Goal: Information Seeking & Learning: Learn about a topic

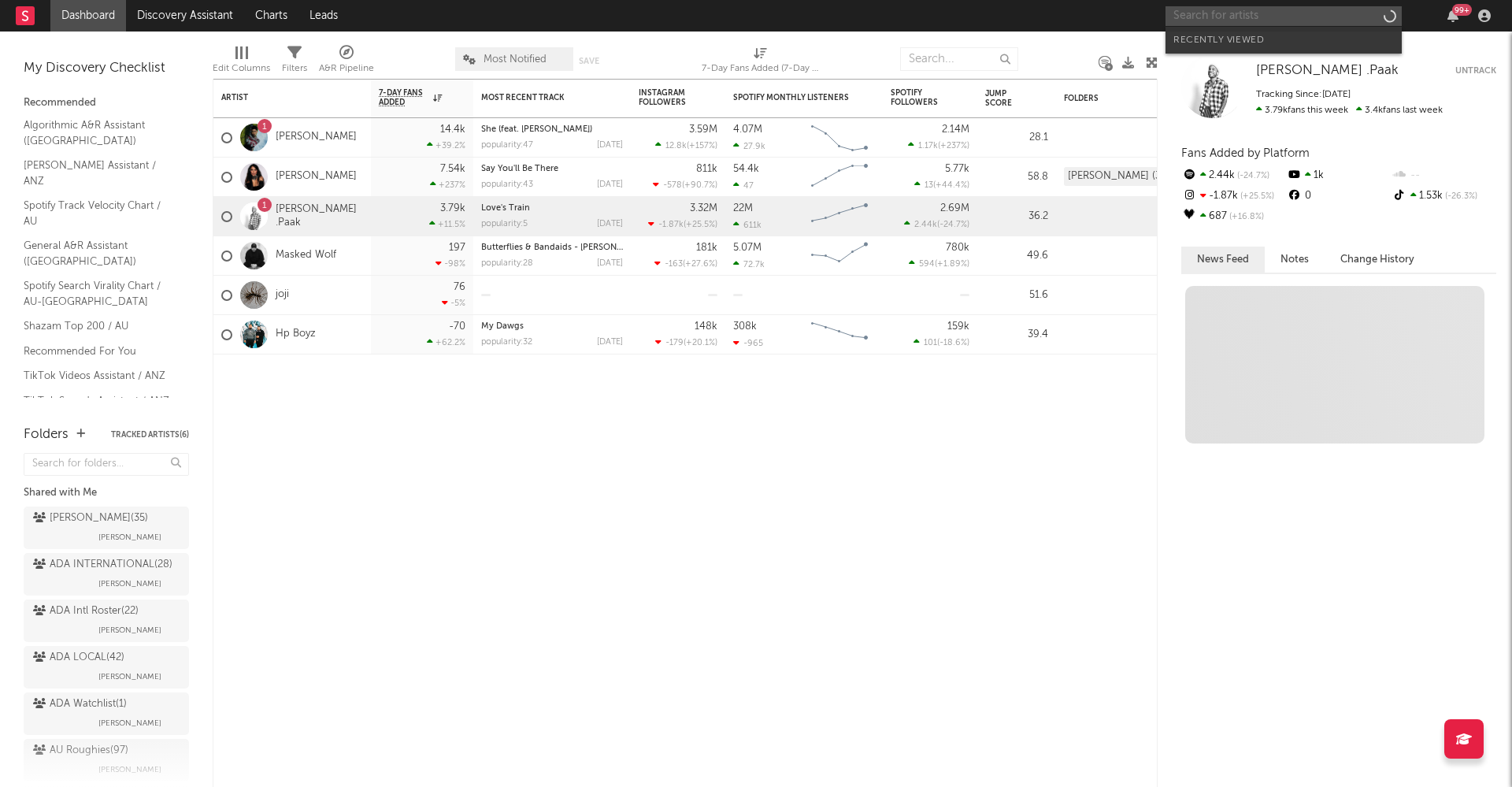
click at [1209, 12] on input "text" at bounding box center [1283, 16] width 236 height 20
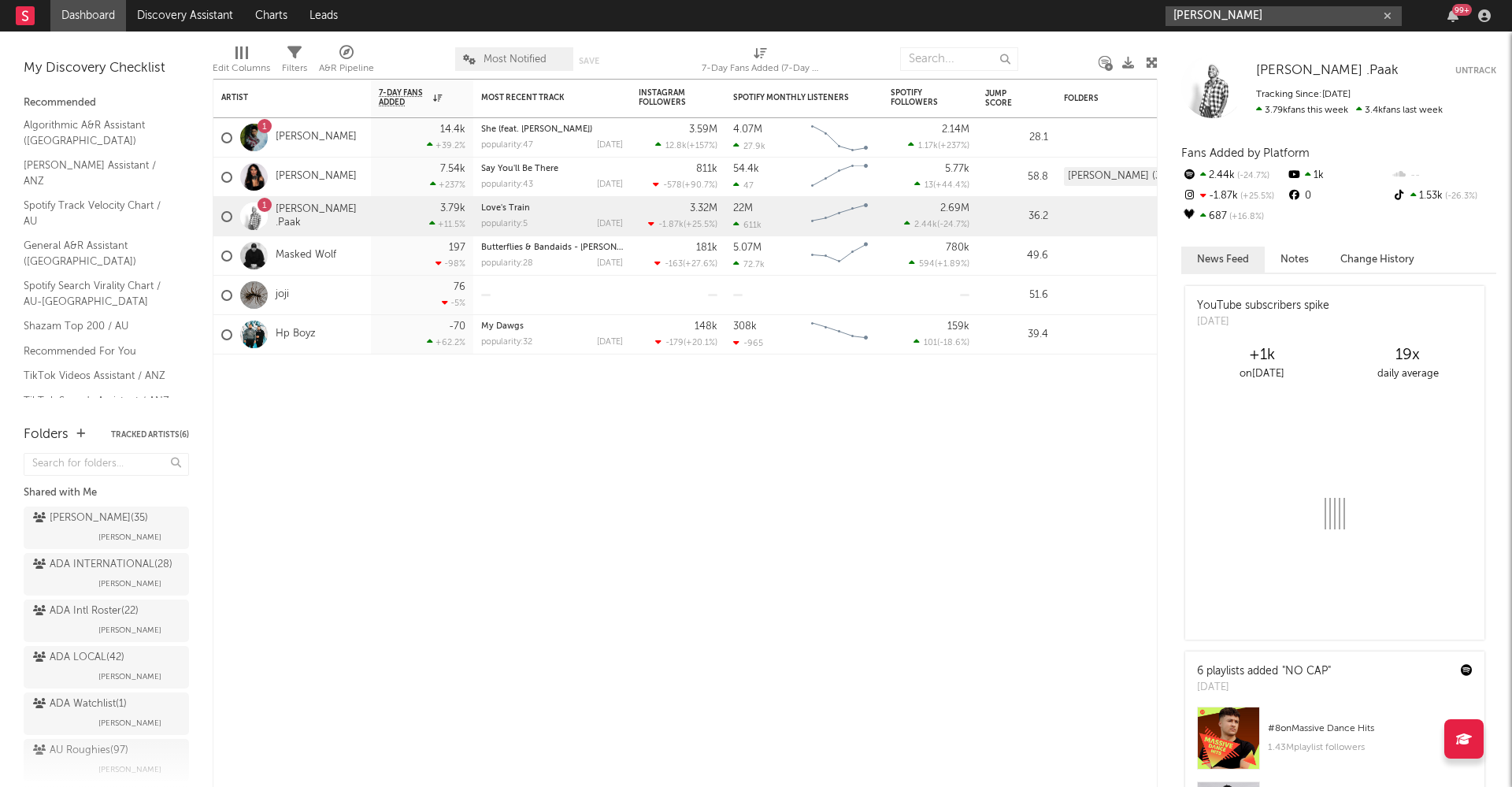
click at [1259, 22] on input "[PERSON_NAME]" at bounding box center [1283, 16] width 236 height 20
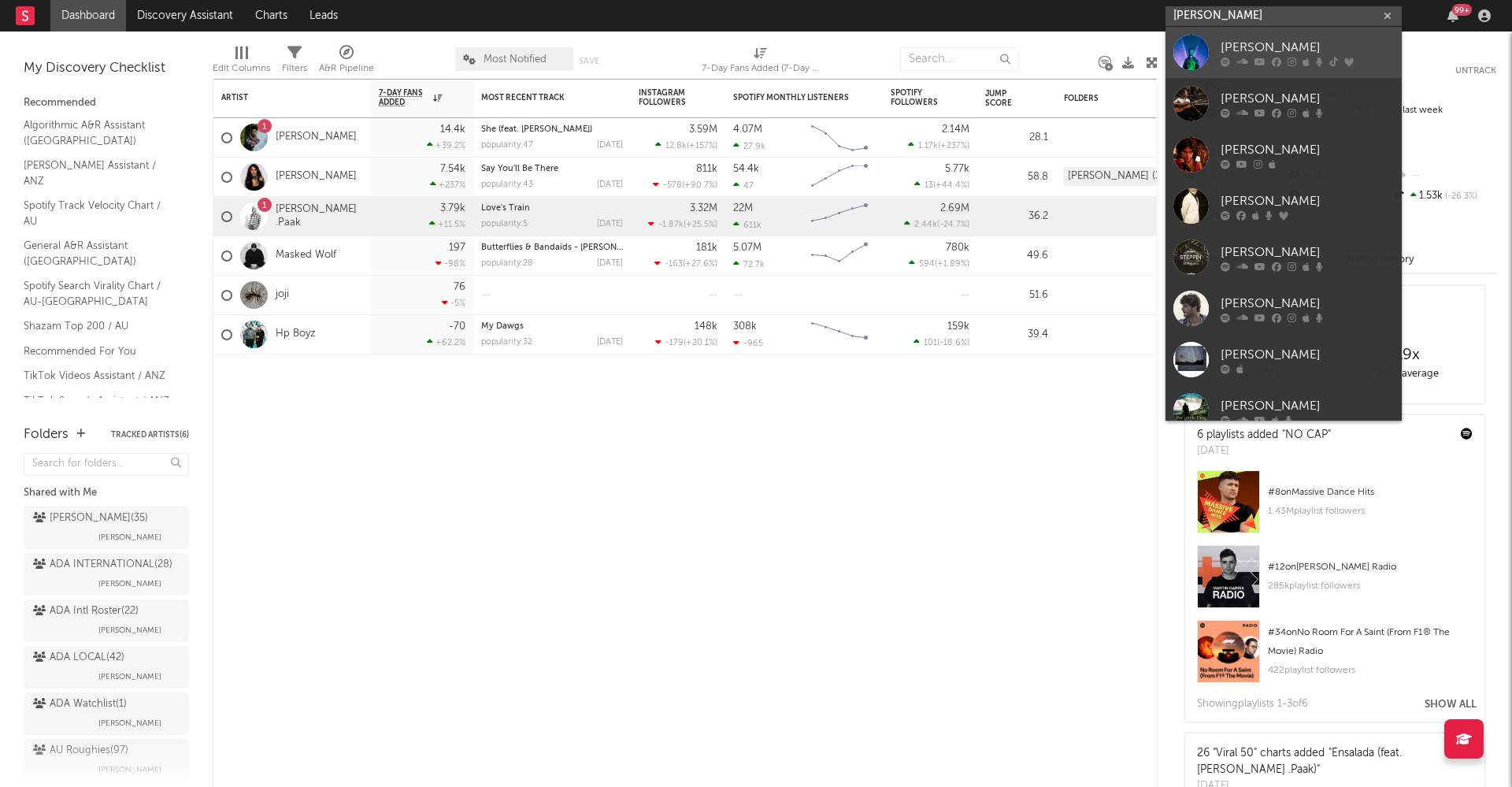
type input "[PERSON_NAME]"
click at [1290, 47] on div "[PERSON_NAME]" at bounding box center [1307, 47] width 173 height 19
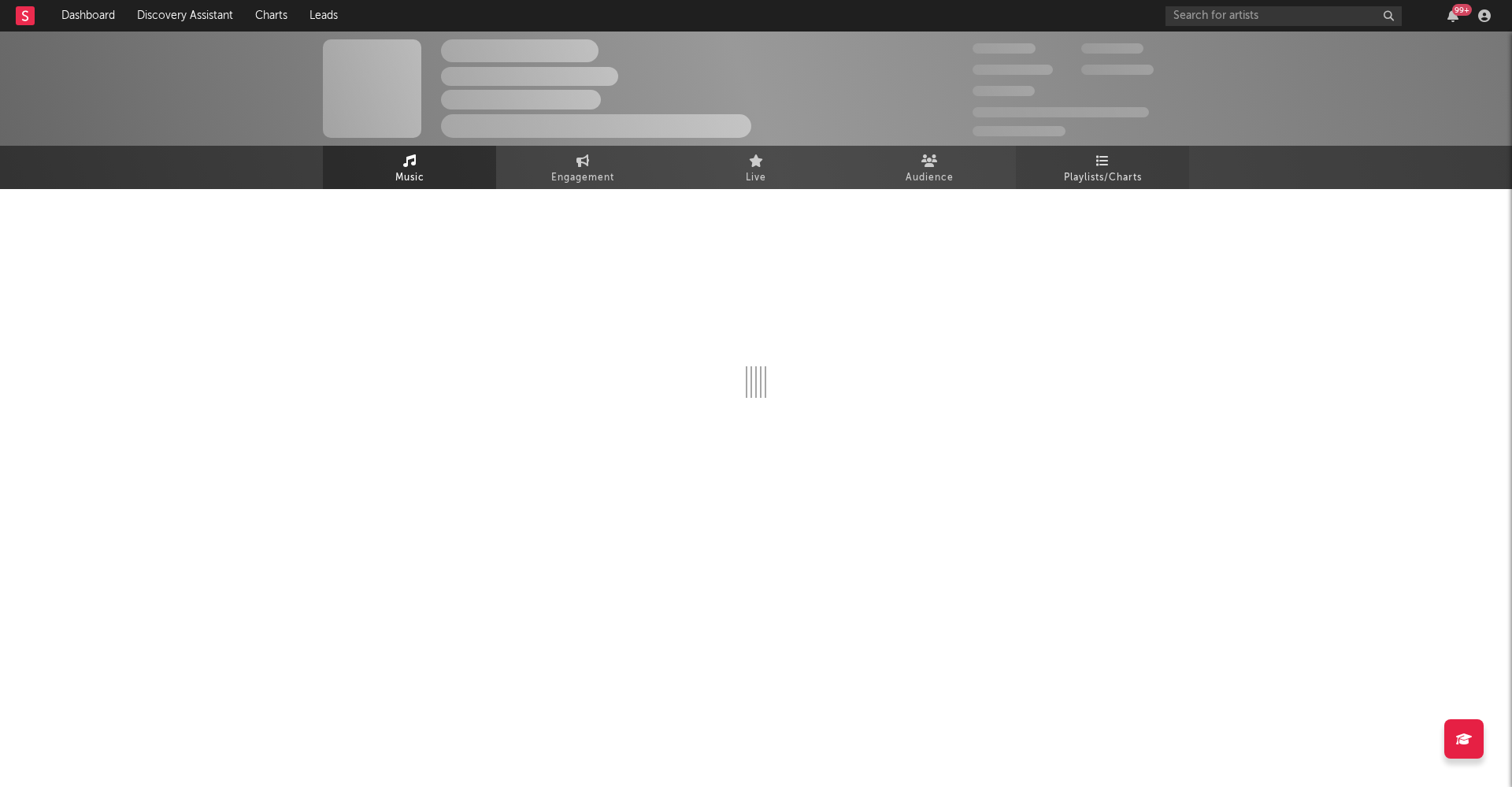
click at [1096, 158] on icon at bounding box center [1103, 160] width 13 height 12
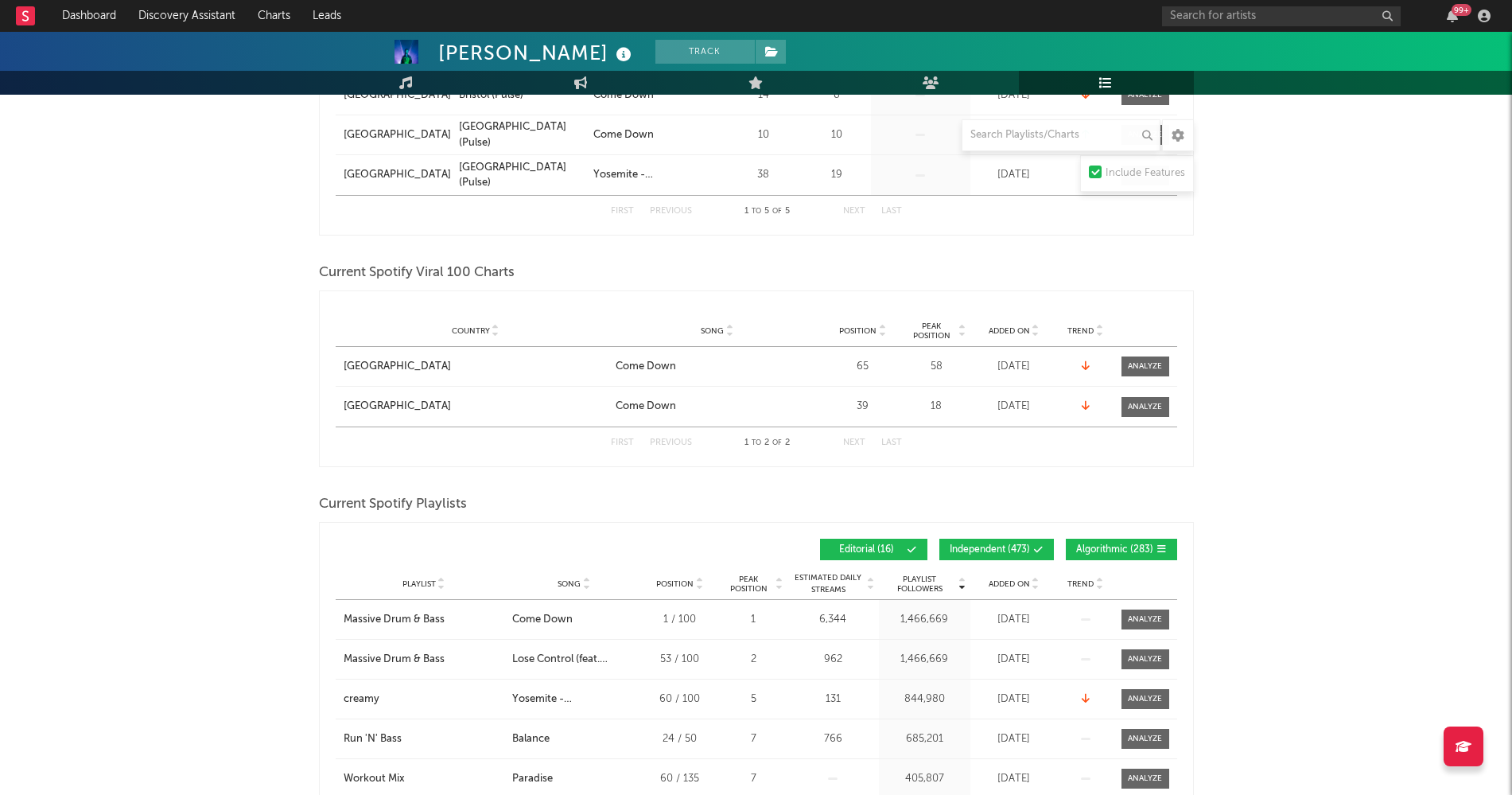
scroll to position [588, 0]
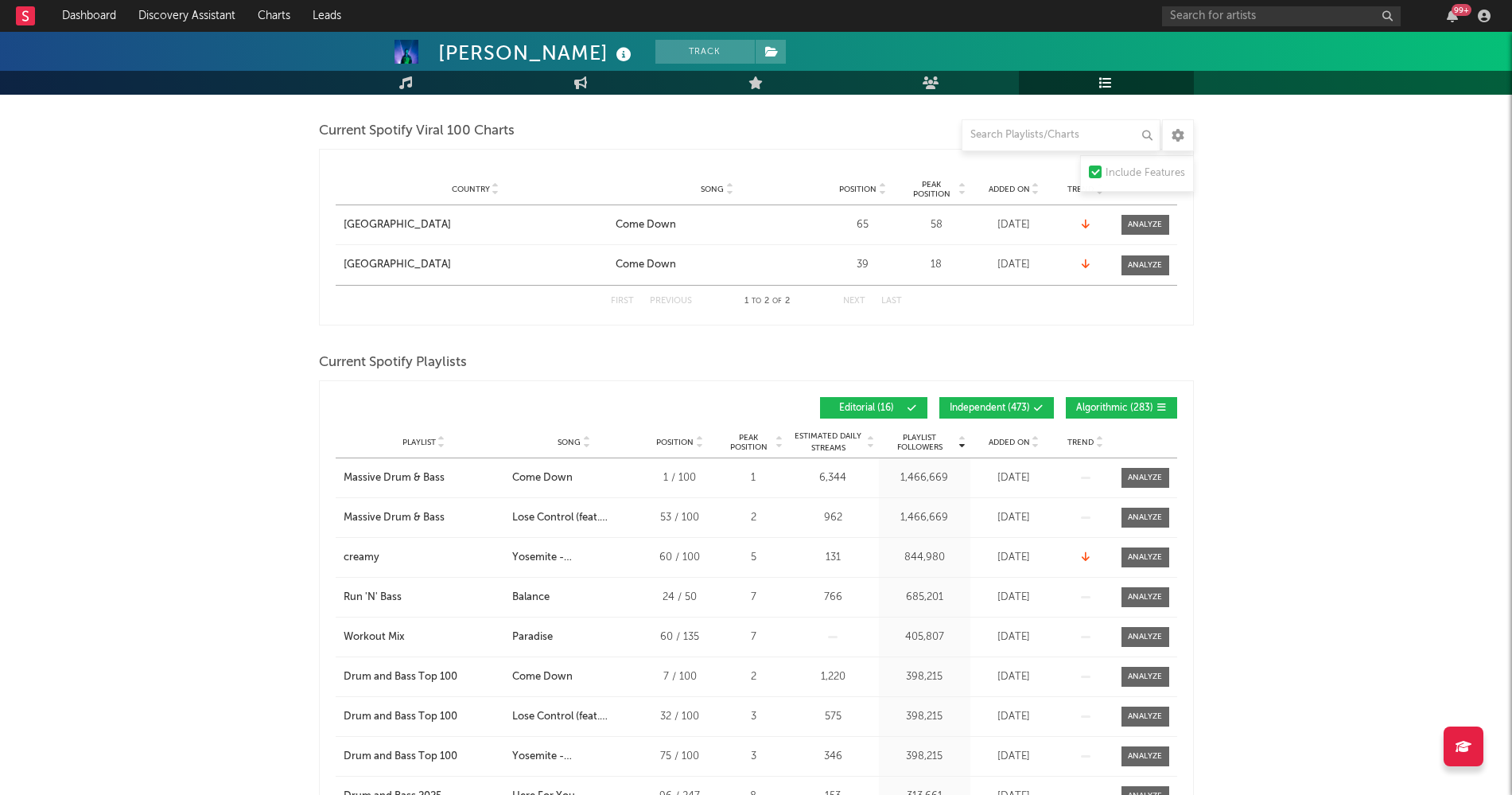
click at [1074, 413] on button "Algorithmic ( 283 )" at bounding box center [1122, 408] width 112 height 22
click at [1001, 408] on span "Independent ( 473 )" at bounding box center [990, 408] width 80 height 9
click at [565, 444] on span "Song" at bounding box center [569, 442] width 23 height 9
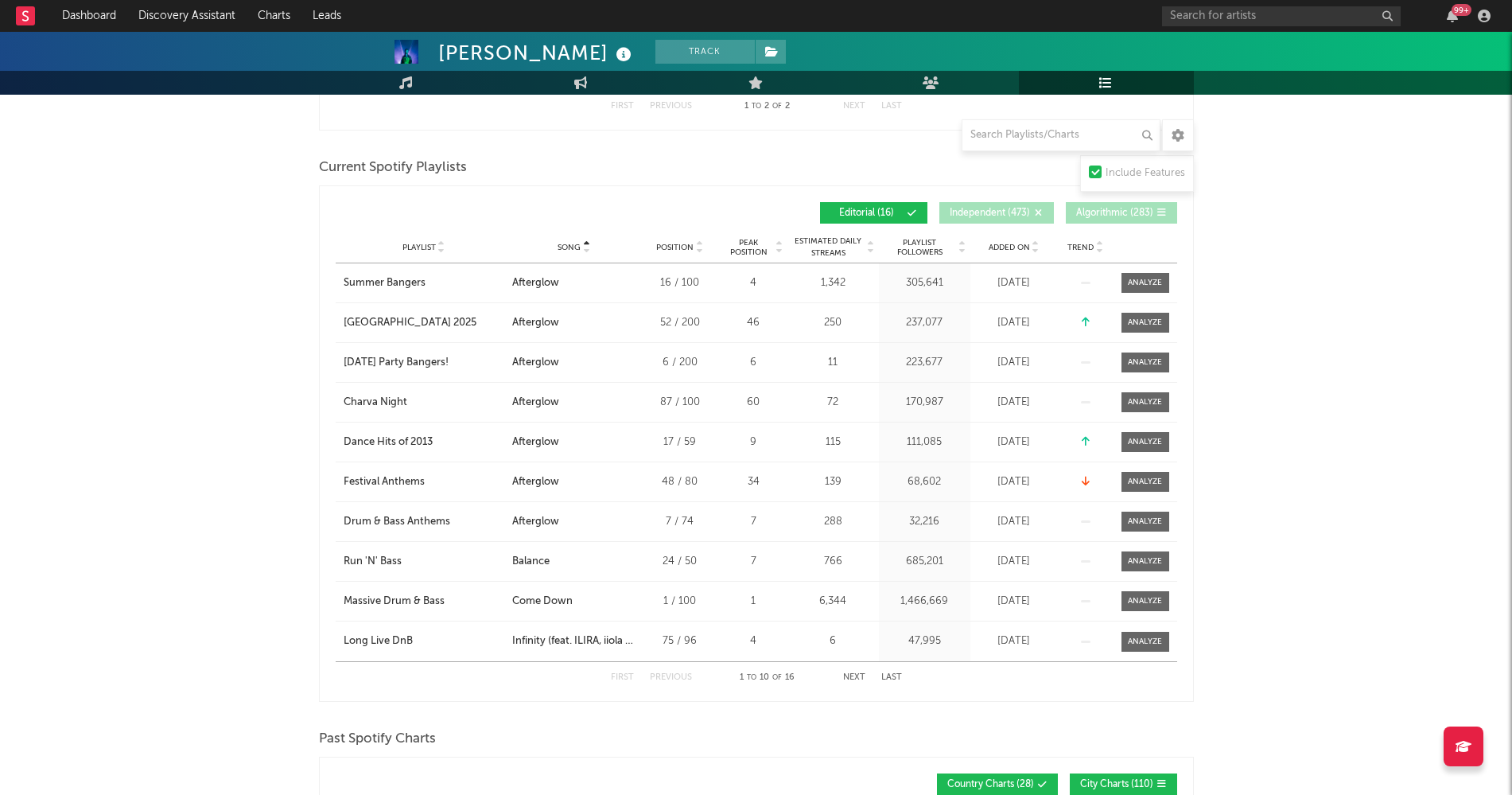
scroll to position [784, 0]
